Goal: Transaction & Acquisition: Download file/media

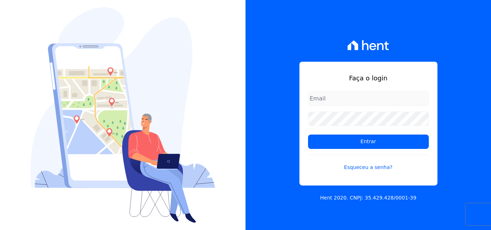
click at [360, 102] on input "email" at bounding box center [368, 99] width 121 height 14
type input "ligia.dias@construtoralaterza.com.br"
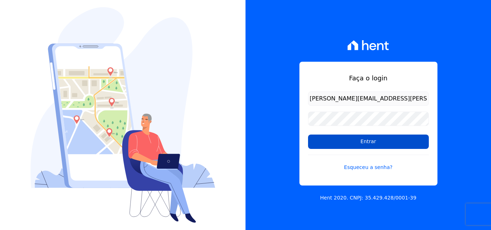
click at [340, 143] on input "Entrar" at bounding box center [368, 142] width 121 height 14
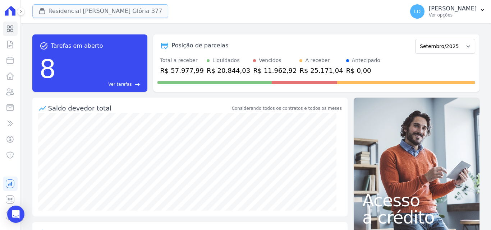
click at [109, 13] on button "Residencial [PERSON_NAME] Glória 377" at bounding box center [100, 11] width 136 height 14
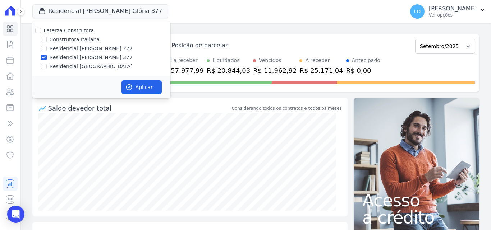
click at [68, 31] on label "Laterza Construtora" at bounding box center [69, 31] width 50 height 6
click at [41, 31] on input "Laterza Construtora" at bounding box center [38, 31] width 6 height 6
checkbox input "true"
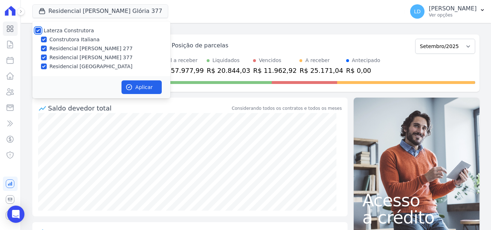
checkbox input "true"
click at [139, 86] on button "Aplicar" at bounding box center [142, 88] width 40 height 14
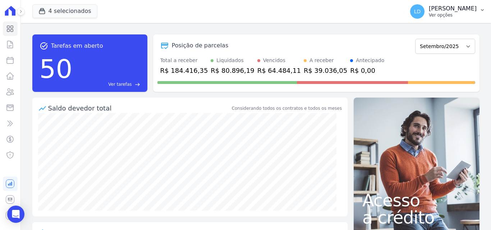
click at [441, 17] on p "Ver opções" at bounding box center [453, 15] width 48 height 6
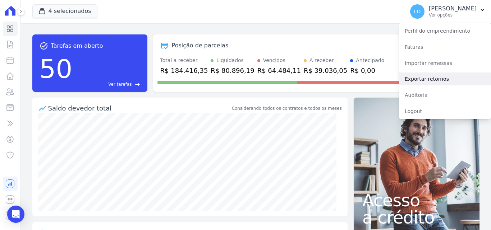
click at [418, 75] on link "Exportar retornos" at bounding box center [445, 79] width 92 height 13
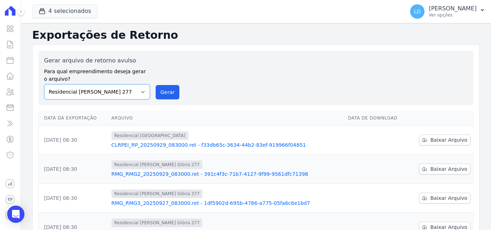
drag, startPoint x: 131, startPoint y: 94, endPoint x: 131, endPoint y: 99, distance: 5.0
click at [130, 94] on select "Construtora Italiana Residencial [PERSON_NAME] 277 Residencial [PERSON_NAME][ST…" at bounding box center [97, 91] width 106 height 15
click at [44, 84] on select "Construtora Italiana Residencial [PERSON_NAME] 277 Residencial [PERSON_NAME][ST…" at bounding box center [97, 91] width 106 height 15
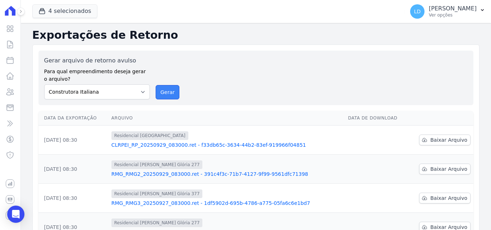
click at [166, 91] on button "Gerar" at bounding box center [168, 92] width 24 height 14
drag, startPoint x: 129, startPoint y: 96, endPoint x: 124, endPoint y: 95, distance: 4.7
click at [125, 95] on select "Construtora Italiana Residencial [PERSON_NAME] 277 Residencial [PERSON_NAME][ST…" at bounding box center [97, 91] width 106 height 15
select select "7d698934-b935-4dc9-aa46-576f3138731b"
click at [44, 84] on select "Construtora Italiana Residencial [PERSON_NAME] 277 Residencial [PERSON_NAME][ST…" at bounding box center [97, 91] width 106 height 15
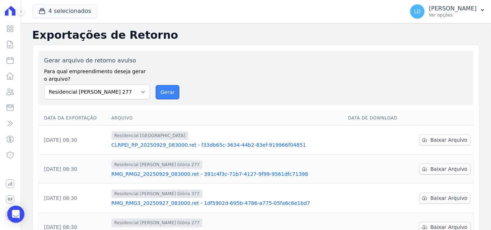
click at [162, 95] on button "Gerar" at bounding box center [168, 92] width 24 height 14
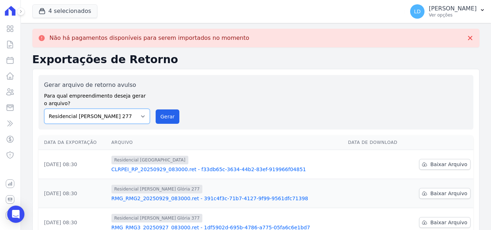
click at [96, 112] on select "Construtora Italiana Residencial [PERSON_NAME] 277 Residencial [PERSON_NAME][ST…" at bounding box center [97, 116] width 106 height 15
click at [44, 109] on select "Construtora Italiana Residencial [PERSON_NAME] 277 Residencial [PERSON_NAME][ST…" at bounding box center [97, 116] width 106 height 15
drag, startPoint x: 154, startPoint y: 120, endPoint x: 169, endPoint y: 114, distance: 16.0
click at [154, 120] on div "Gerar arquivo de retorno avulso Para qual empreendimento deseja gerar o arquivo…" at bounding box center [256, 102] width 424 height 43
drag, startPoint x: 168, startPoint y: 114, endPoint x: 262, endPoint y: 68, distance: 105.0
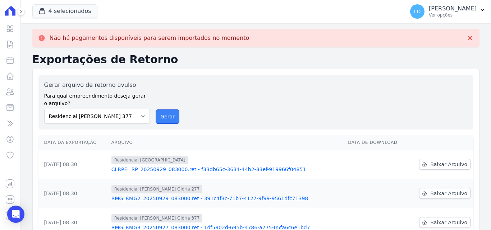
click at [168, 114] on button "Gerar" at bounding box center [168, 117] width 24 height 14
click at [121, 119] on select "Construtora Italiana Residencial [PERSON_NAME] 277 Residencial [PERSON_NAME][ST…" at bounding box center [97, 116] width 106 height 15
select select "6440c0a1-232b-4aa1-adfe-88cb95fffe46"
click at [44, 109] on select "Construtora Italiana Residencial [PERSON_NAME] 277 Residencial [PERSON_NAME][ST…" at bounding box center [97, 116] width 106 height 15
click at [175, 118] on button "Gerar" at bounding box center [168, 117] width 24 height 14
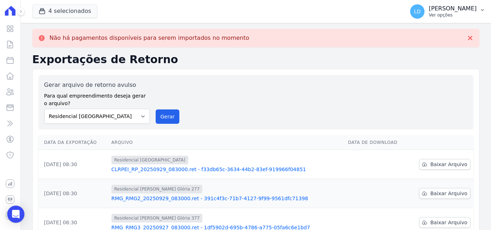
click at [472, 9] on p "[PERSON_NAME]" at bounding box center [453, 8] width 48 height 7
click at [424, 81] on div "Gerar arquivo de retorno avulso Para qual empreendimento deseja gerar o arquivo…" at bounding box center [256, 102] width 424 height 43
drag, startPoint x: 449, startPoint y: 16, endPoint x: 448, endPoint y: 23, distance: 6.6
click at [449, 16] on p "Ver opções" at bounding box center [453, 15] width 48 height 6
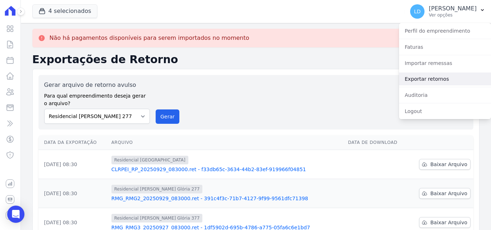
click at [438, 81] on link "Exportar retornos" at bounding box center [445, 79] width 92 height 13
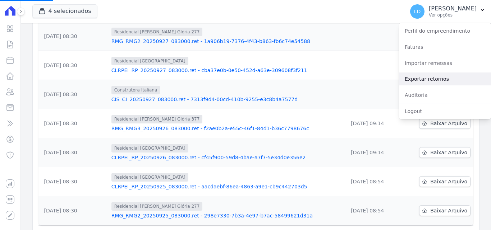
scroll to position [36, 0]
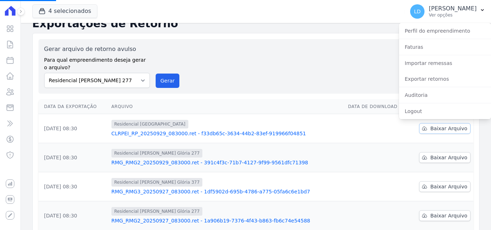
click at [438, 127] on span "Baixar Arquivo" at bounding box center [448, 128] width 37 height 7
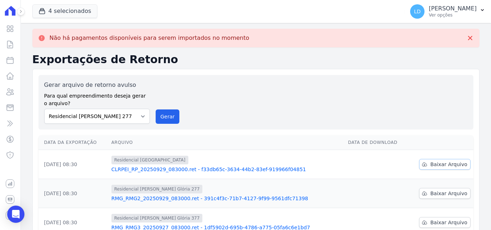
click at [446, 164] on span "Baixar Arquivo" at bounding box center [448, 164] width 37 height 7
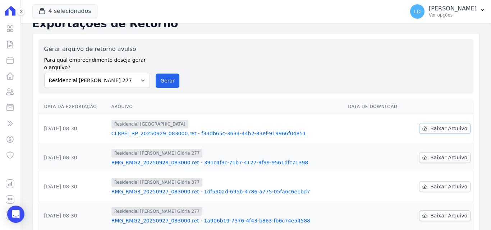
click at [437, 126] on span "Baixar Arquivo" at bounding box center [448, 128] width 37 height 7
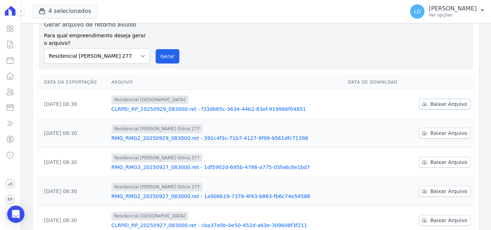
scroll to position [12, 0]
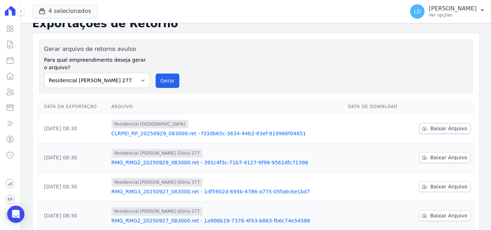
click at [426, 131] on link "Baixar Arquivo" at bounding box center [444, 128] width 51 height 11
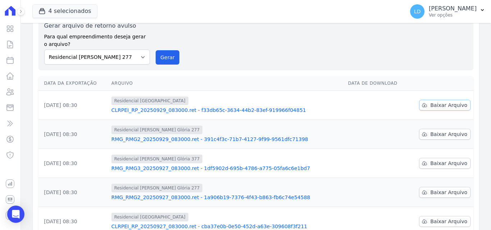
scroll to position [47, 0]
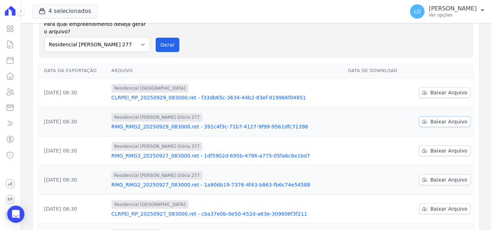
click at [439, 123] on span "Baixar Arquivo" at bounding box center [448, 121] width 37 height 7
click at [432, 152] on span "Baixar Arquivo" at bounding box center [448, 150] width 37 height 7
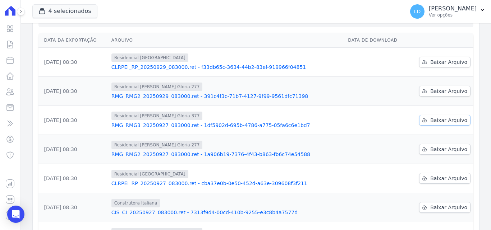
scroll to position [119, 0]
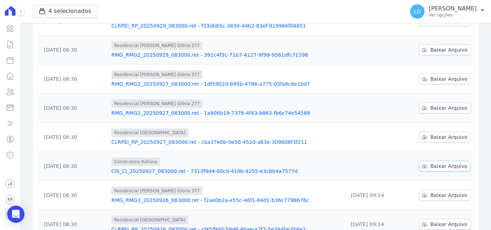
click at [438, 164] on span "Baixar Arquivo" at bounding box center [448, 166] width 37 height 7
click at [432, 136] on span "Baixar Arquivo" at bounding box center [448, 137] width 37 height 7
click at [456, 10] on p "[PERSON_NAME]" at bounding box center [453, 8] width 48 height 7
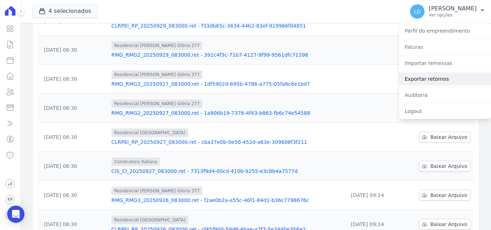
click at [439, 75] on link "Exportar retornos" at bounding box center [445, 79] width 92 height 13
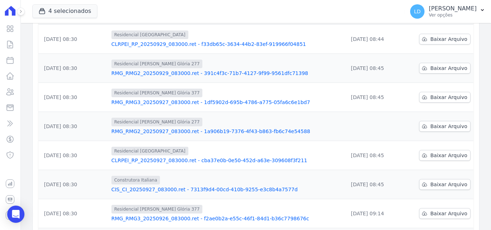
scroll to position [108, 0]
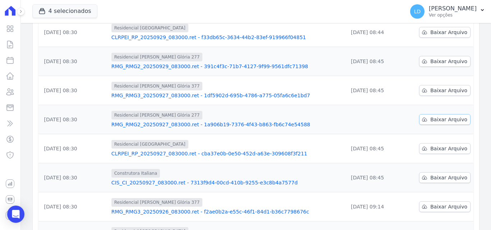
click at [433, 121] on span "Baixar Arquivo" at bounding box center [448, 119] width 37 height 7
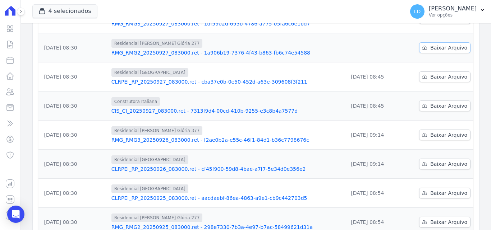
scroll to position [72, 0]
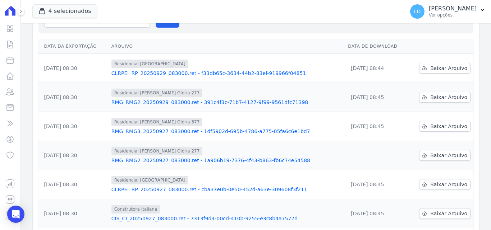
drag, startPoint x: 447, startPoint y: 10, endPoint x: 447, endPoint y: 39, distance: 28.4
click at [447, 10] on p "[PERSON_NAME]" at bounding box center [453, 8] width 48 height 7
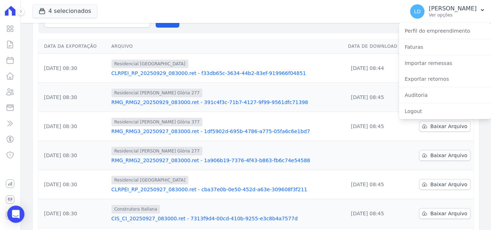
drag, startPoint x: 264, startPoint y: 43, endPoint x: 267, endPoint y: 42, distance: 4.0
click at [264, 43] on th "Arquivo" at bounding box center [227, 46] width 237 height 15
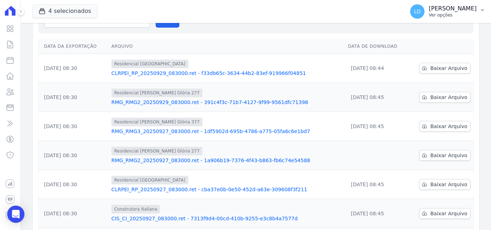
click at [460, 14] on p "Ver opções" at bounding box center [453, 15] width 48 height 6
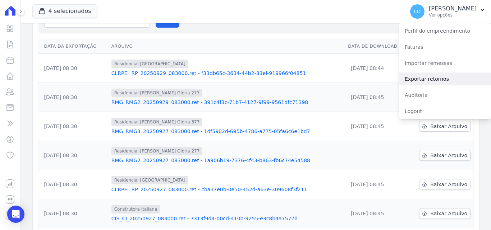
click at [441, 77] on link "Exportar retornos" at bounding box center [445, 79] width 92 height 13
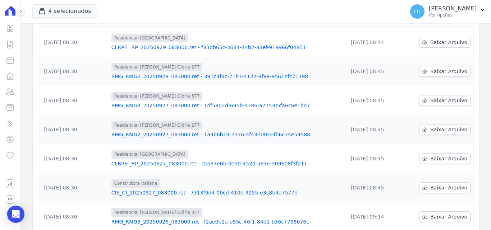
scroll to position [224, 0]
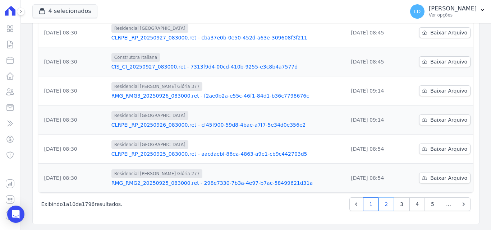
click at [381, 207] on link "2" at bounding box center [386, 205] width 15 height 14
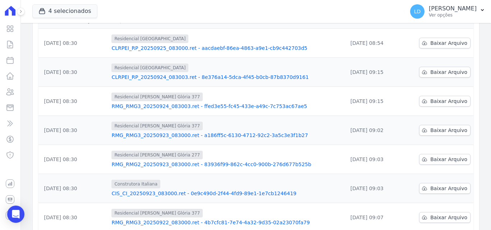
scroll to position [224, 0]
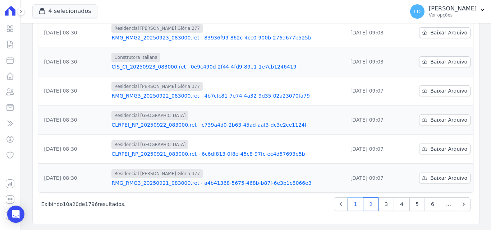
click at [358, 207] on link "1" at bounding box center [355, 205] width 15 height 14
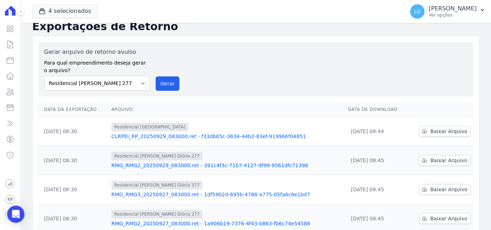
scroll to position [8, 0]
